Goal: Browse casually

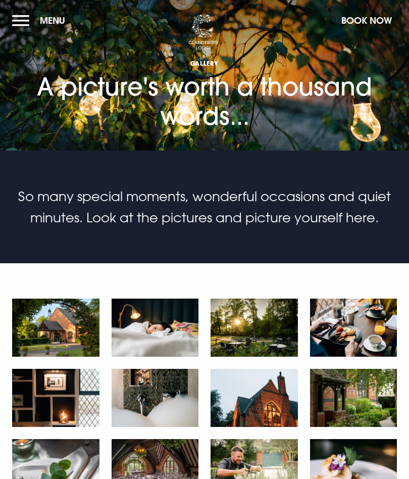
click at [65, 330] on img at bounding box center [55, 327] width 87 height 58
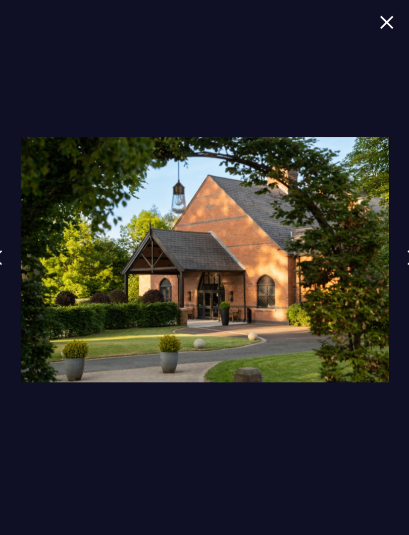
scroll to position [262, 0]
click at [382, 20] on img at bounding box center [387, 23] width 14 height 14
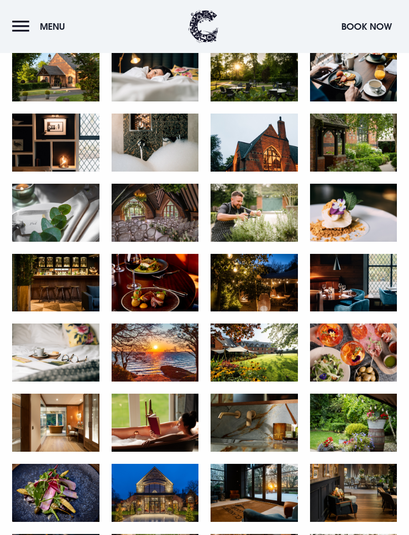
click at [160, 224] on img at bounding box center [155, 213] width 87 height 58
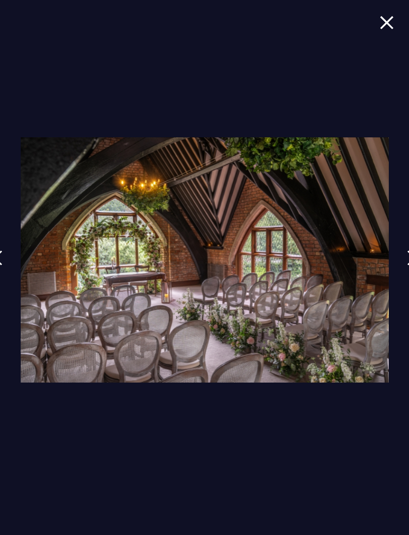
click at [381, 21] on img at bounding box center [387, 23] width 14 height 14
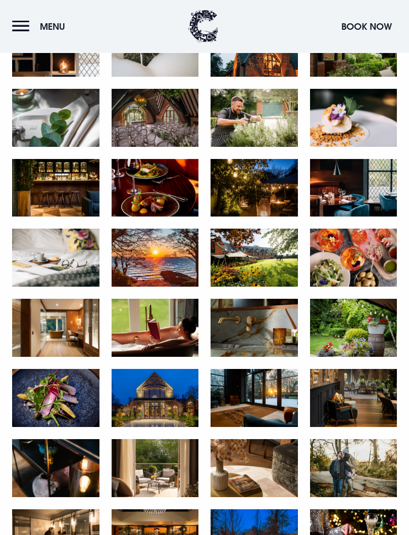
click at [366, 397] on img at bounding box center [353, 399] width 87 height 58
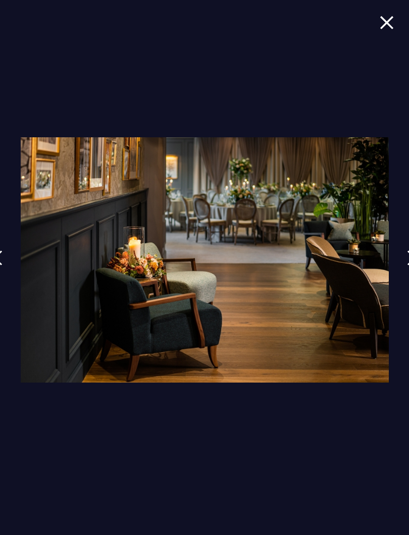
click at [388, 22] on img at bounding box center [387, 23] width 14 height 14
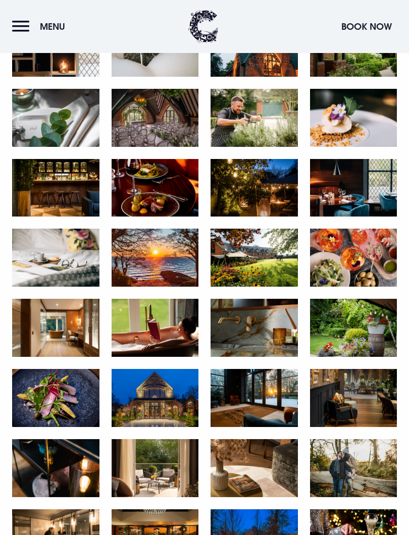
click at [151, 402] on img at bounding box center [155, 398] width 87 height 58
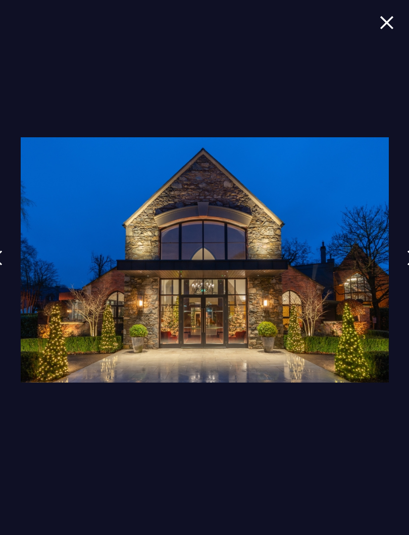
click at [384, 26] on img at bounding box center [387, 23] width 14 height 14
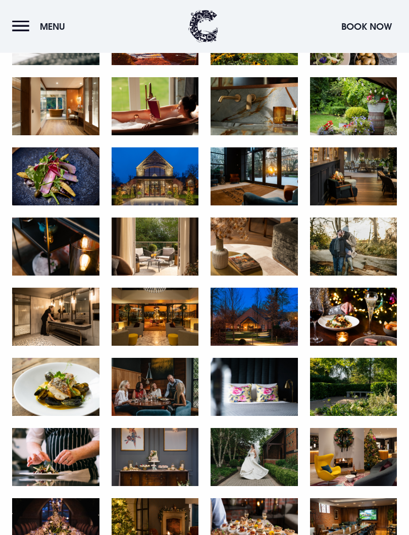
scroll to position [579, 0]
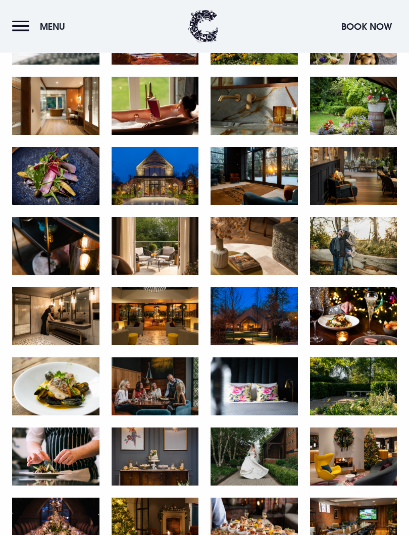
click at [147, 322] on img at bounding box center [155, 317] width 87 height 58
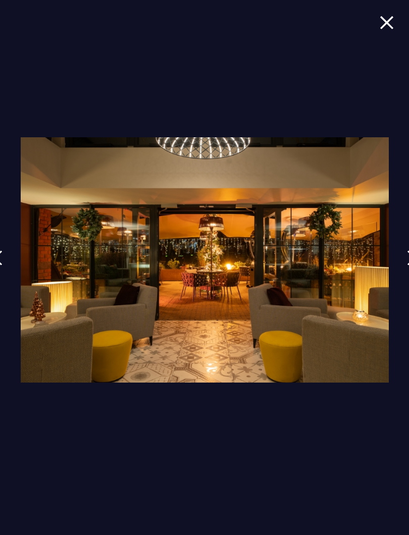
click at [380, 32] on span at bounding box center [387, 29] width 14 height 29
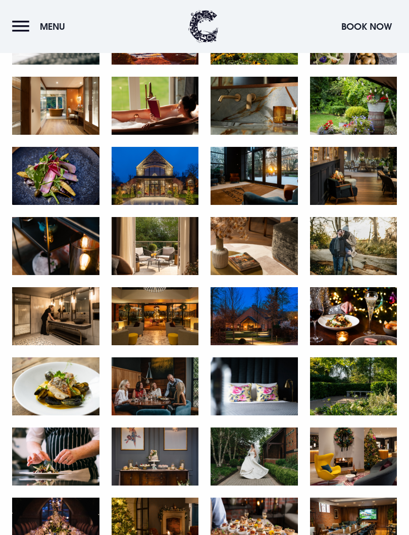
click at [153, 323] on img at bounding box center [155, 316] width 87 height 58
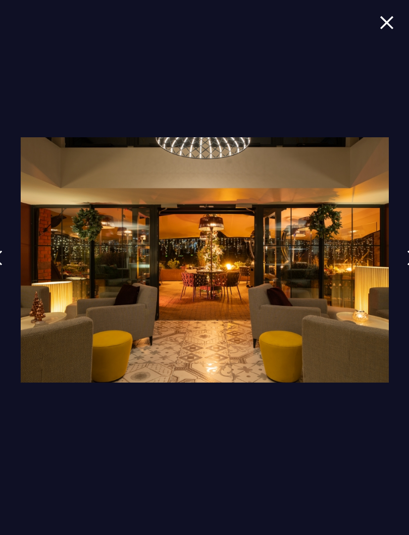
scroll to position [779, 0]
click at [381, 26] on img at bounding box center [387, 23] width 14 height 14
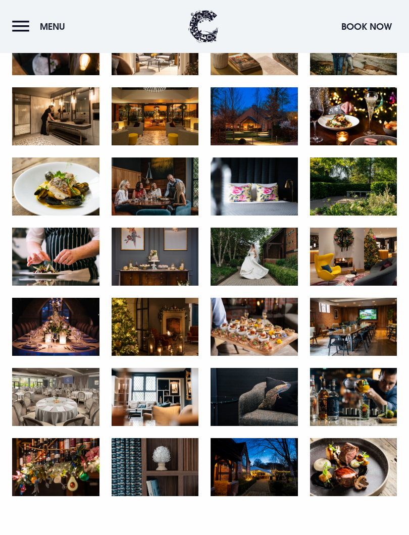
click at [155, 327] on img at bounding box center [155, 327] width 87 height 58
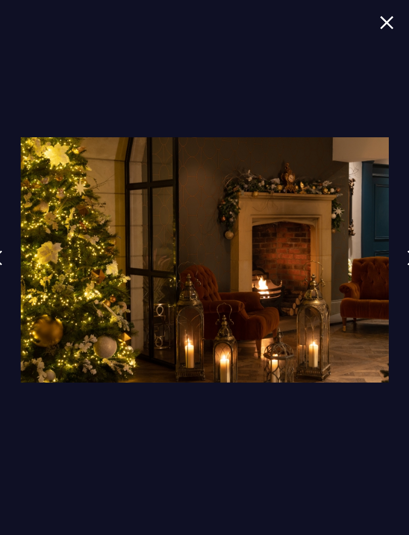
click at [378, 30] on div at bounding box center [204, 267] width 409 height 535
click at [385, 23] on img at bounding box center [387, 23] width 14 height 14
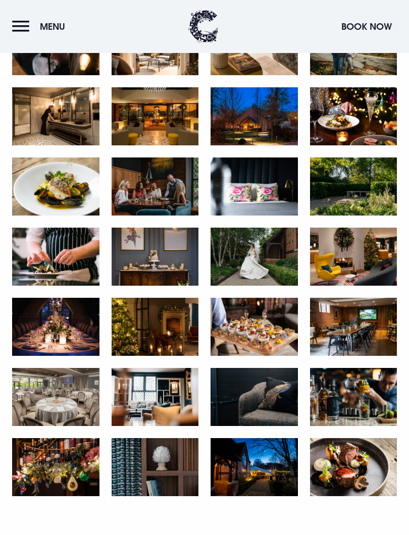
click at [255, 121] on img at bounding box center [254, 116] width 87 height 58
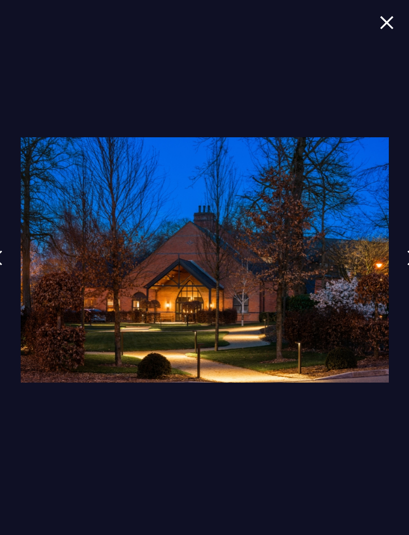
click at [387, 25] on img at bounding box center [387, 23] width 14 height 14
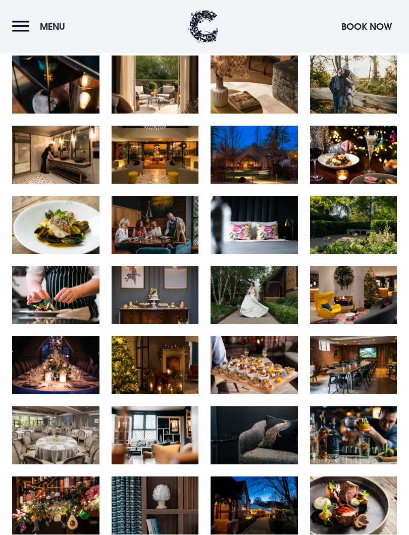
scroll to position [727, 0]
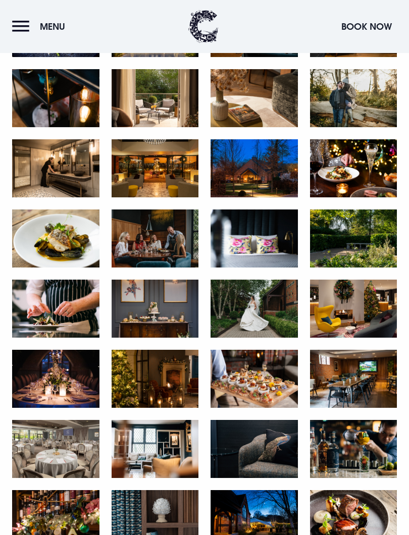
click at [352, 239] on img at bounding box center [353, 239] width 87 height 58
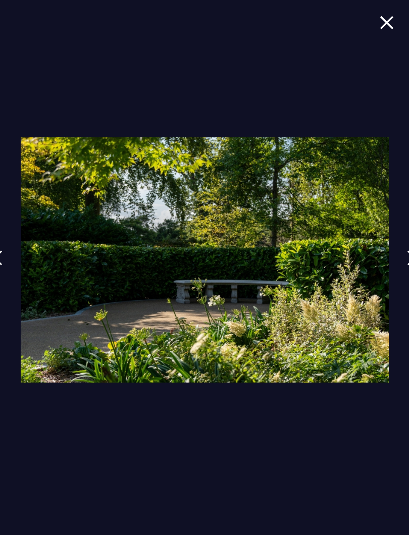
click at [382, 21] on img at bounding box center [387, 23] width 14 height 14
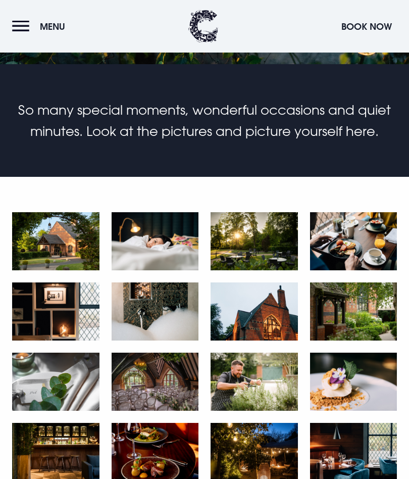
scroll to position [86, 0]
